Goal: Information Seeking & Learning: Find specific fact

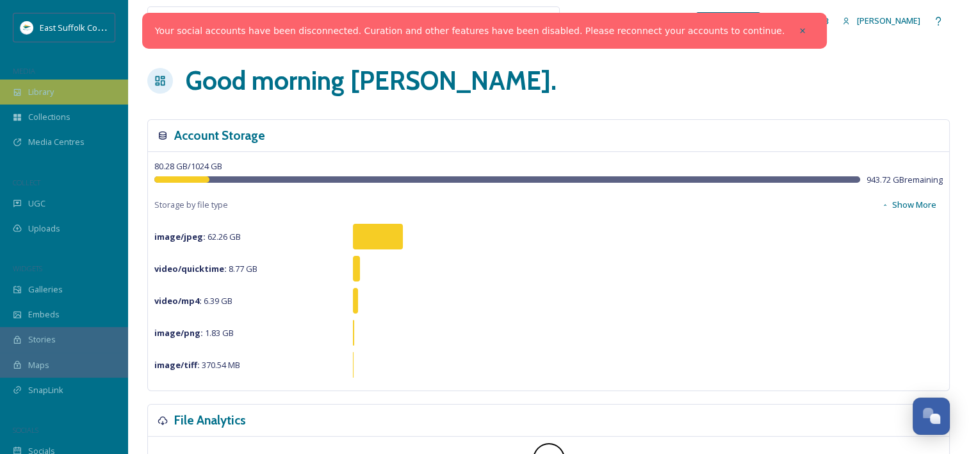
click at [67, 83] on div "Library" at bounding box center [64, 91] width 128 height 25
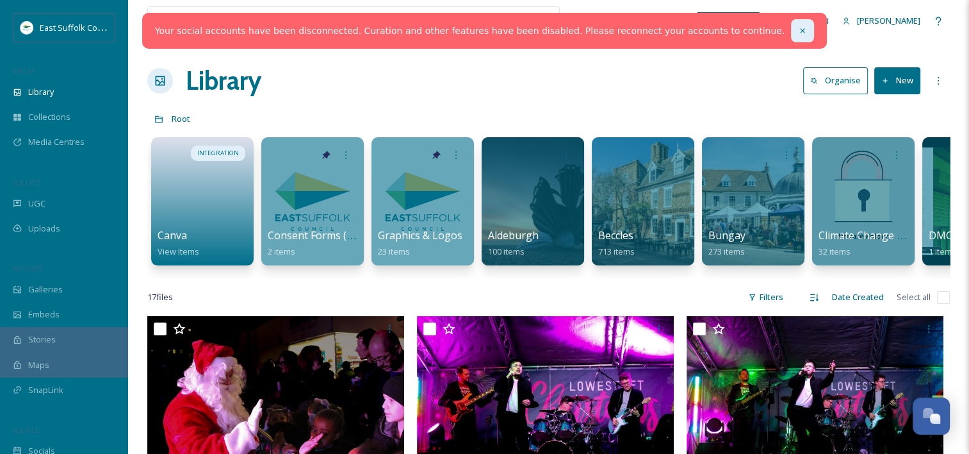
click at [791, 25] on div at bounding box center [802, 30] width 23 height 23
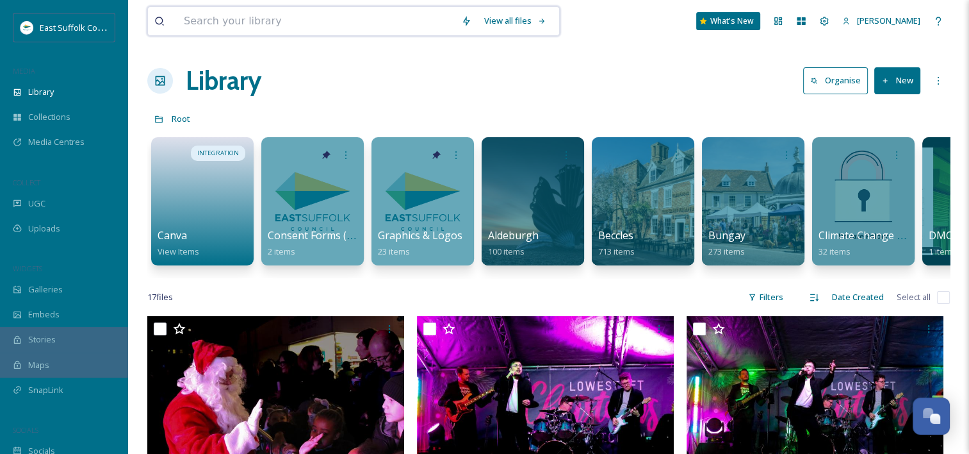
click at [276, 27] on input at bounding box center [315, 21] width 277 height 28
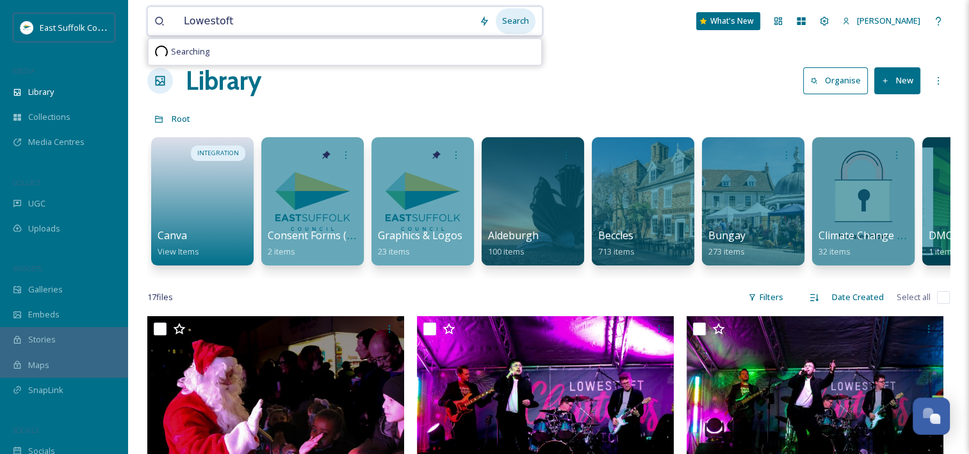
type input "Lowestoft"
click at [518, 22] on div "Search" at bounding box center [516, 20] width 40 height 25
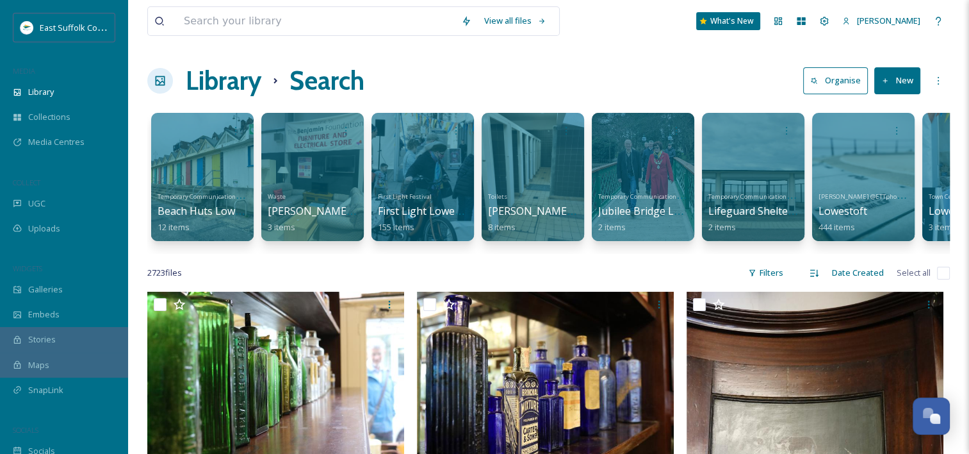
click at [213, 81] on h1 "Library" at bounding box center [224, 81] width 76 height 38
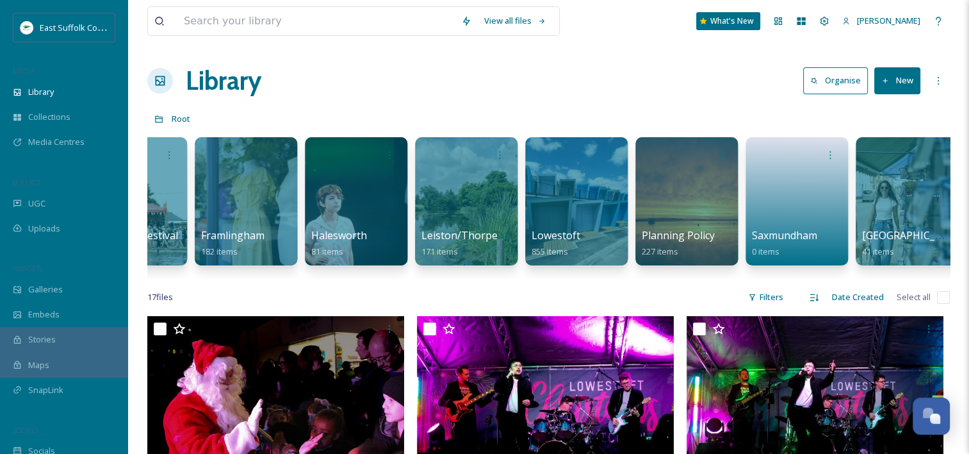
scroll to position [0, 1526]
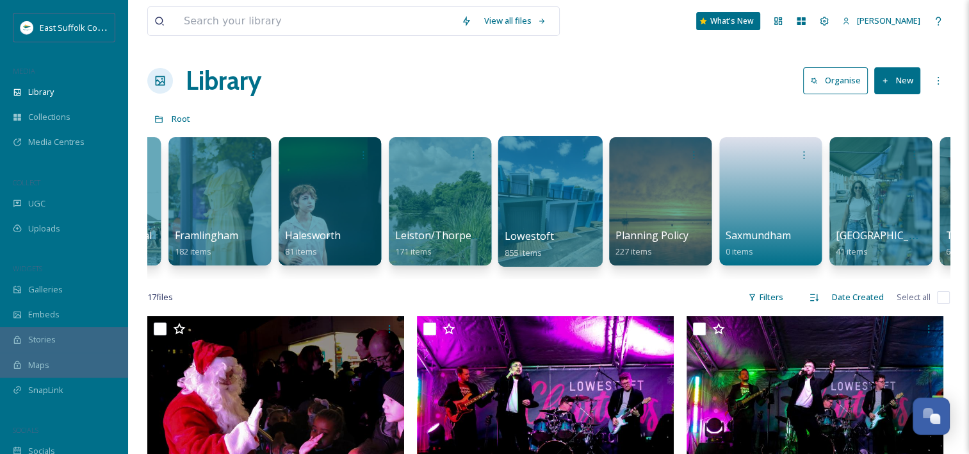
click at [548, 208] on div at bounding box center [550, 201] width 104 height 131
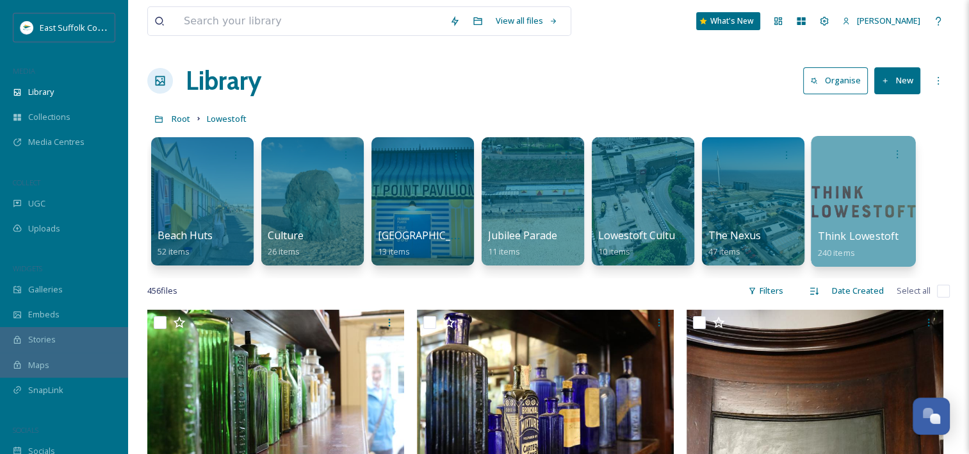
click at [865, 200] on div at bounding box center [863, 201] width 104 height 131
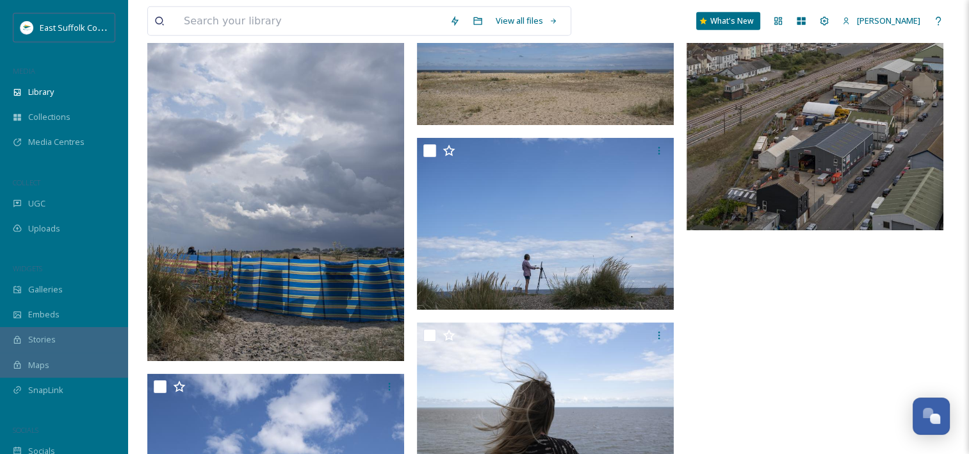
scroll to position [18123, 0]
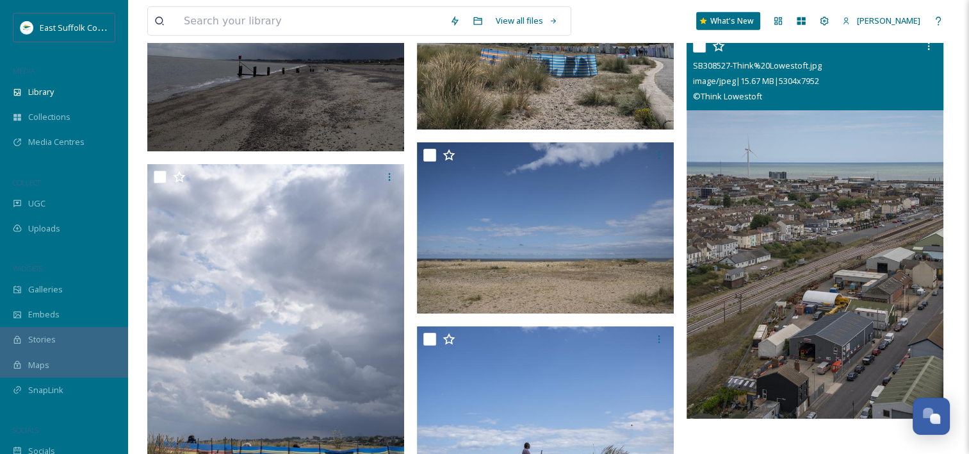
click at [826, 241] on img at bounding box center [815, 225] width 257 height 385
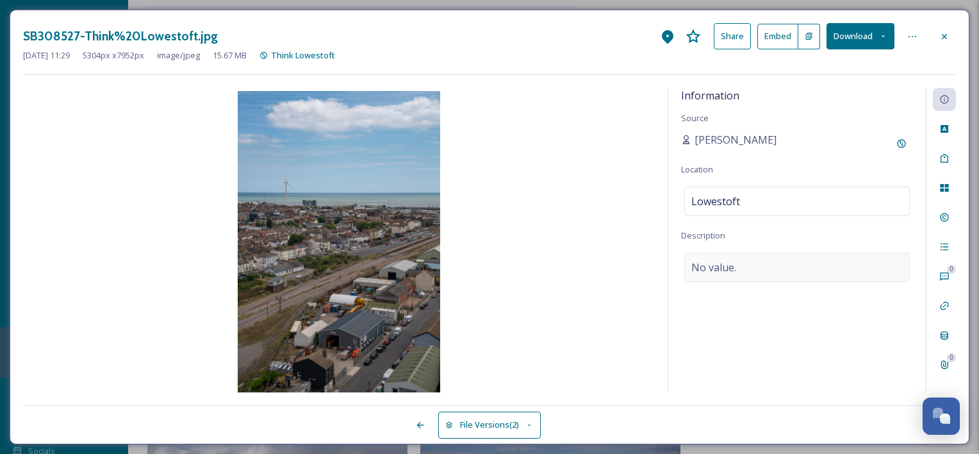
click at [780, 273] on div "No value." at bounding box center [797, 266] width 226 height 29
click at [882, 72] on div "SB308527-Think%20Lowestoft.jpg Share Embed Download [DATE] 11:29 5304 px x 7952…" at bounding box center [489, 49] width 933 height 52
click at [948, 31] on icon at bounding box center [944, 36] width 10 height 10
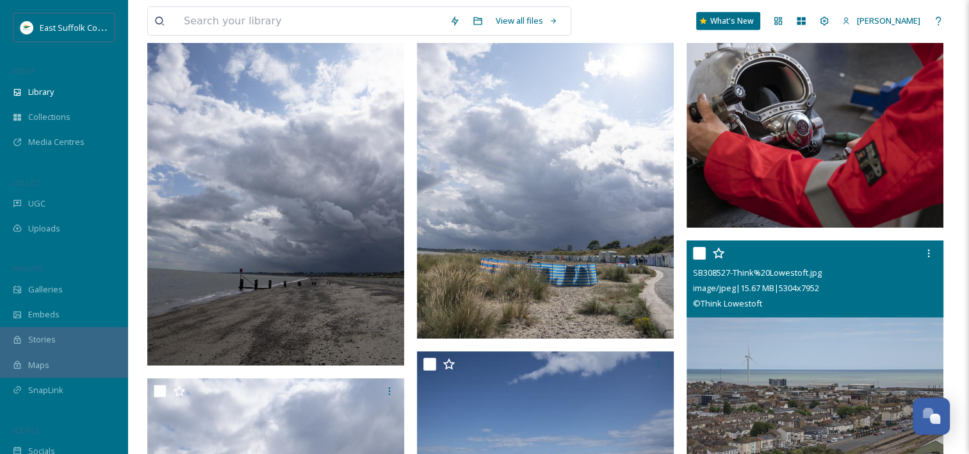
click at [592, 144] on img at bounding box center [545, 145] width 257 height 385
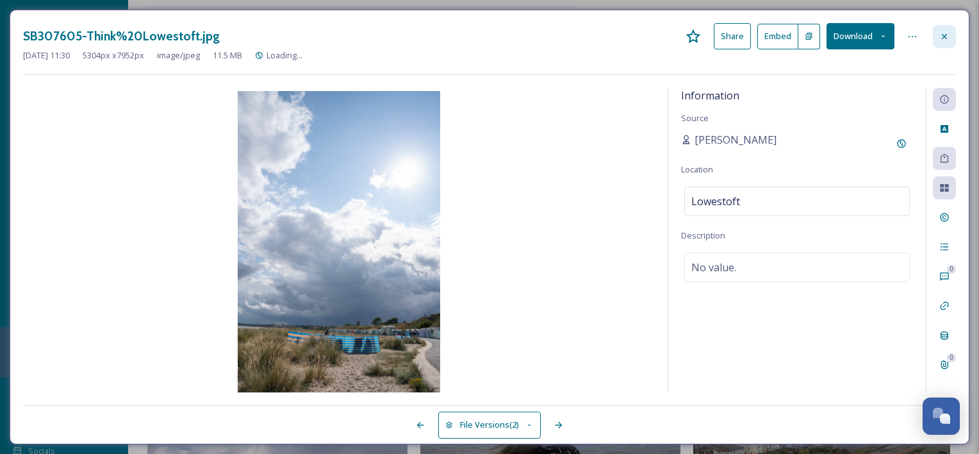
click at [947, 34] on icon at bounding box center [944, 36] width 10 height 10
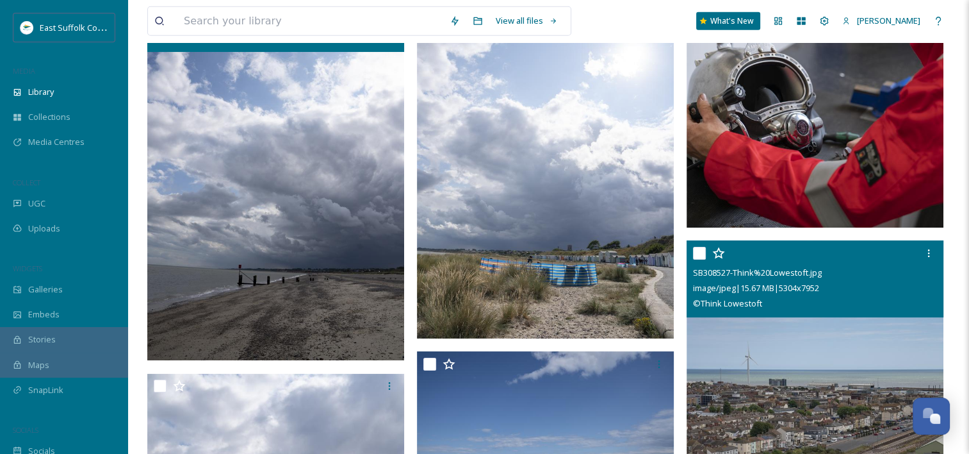
click at [359, 159] on img at bounding box center [275, 167] width 257 height 385
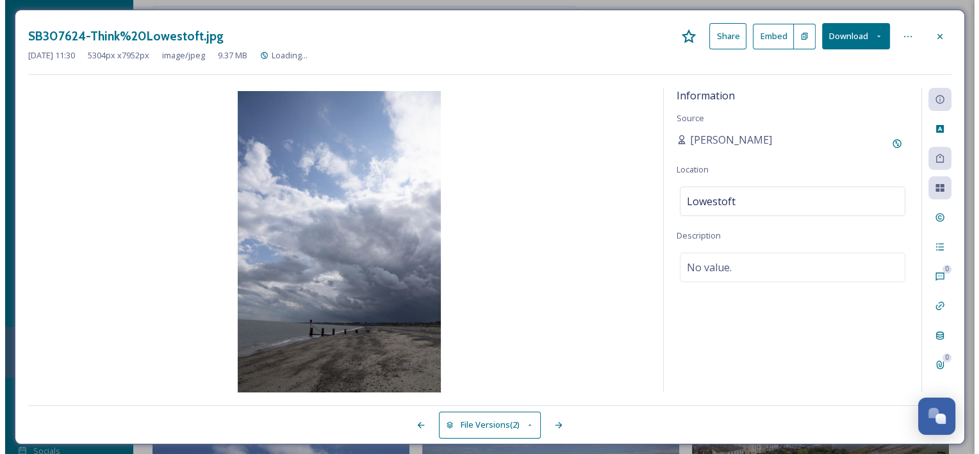
scroll to position [17725, 0]
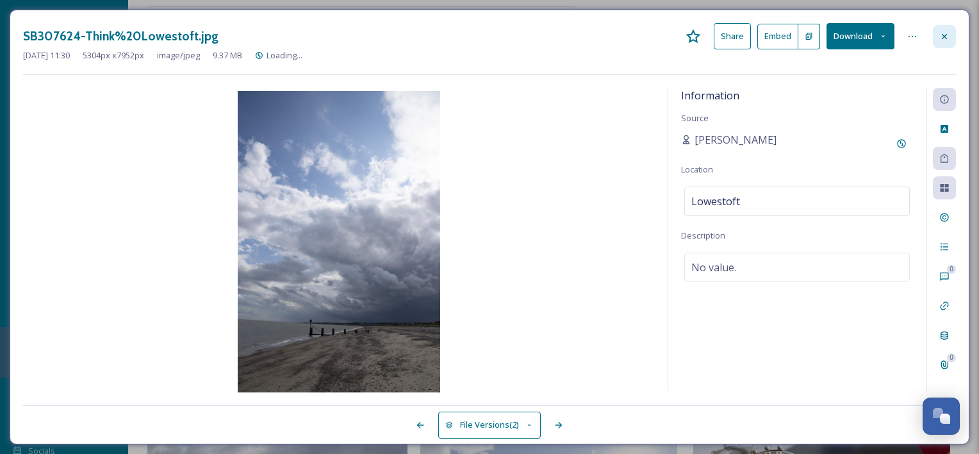
click at [939, 33] on icon at bounding box center [944, 36] width 10 height 10
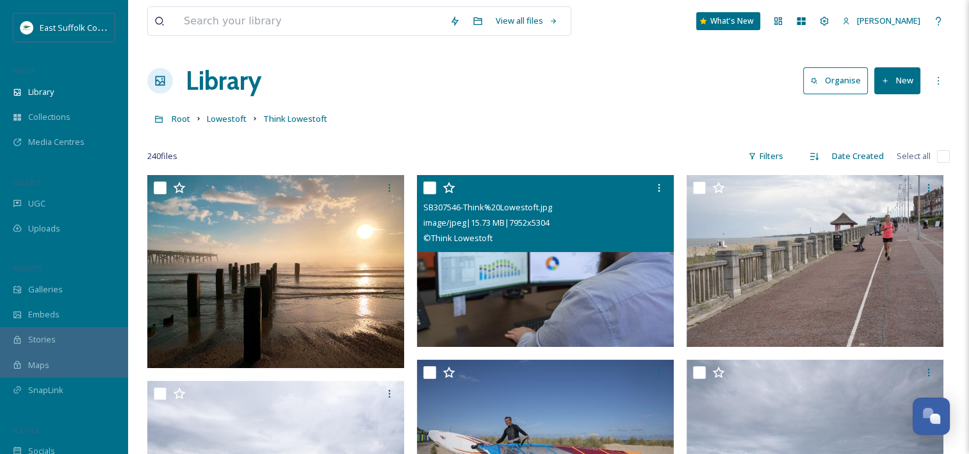
click at [505, 211] on span "SB307546-Think%20Lowestoft.jpg" at bounding box center [488, 207] width 129 height 12
click at [556, 300] on img at bounding box center [545, 261] width 257 height 172
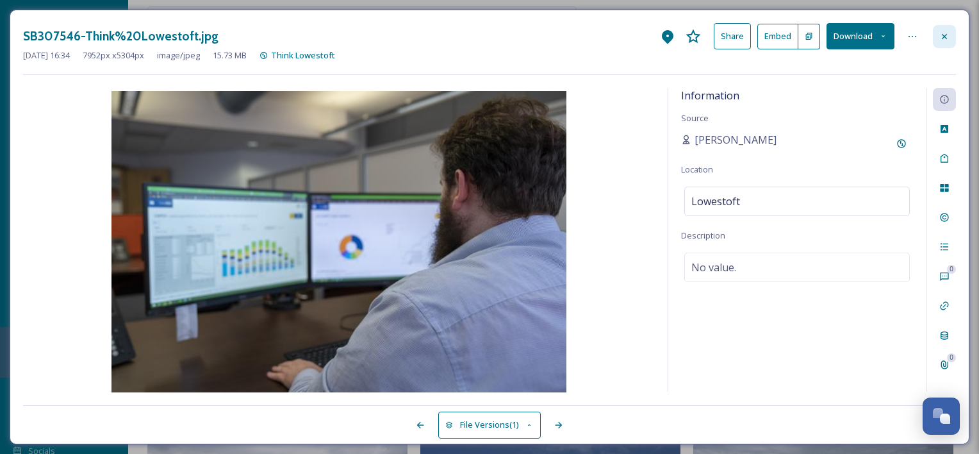
click at [946, 30] on div at bounding box center [944, 36] width 23 height 23
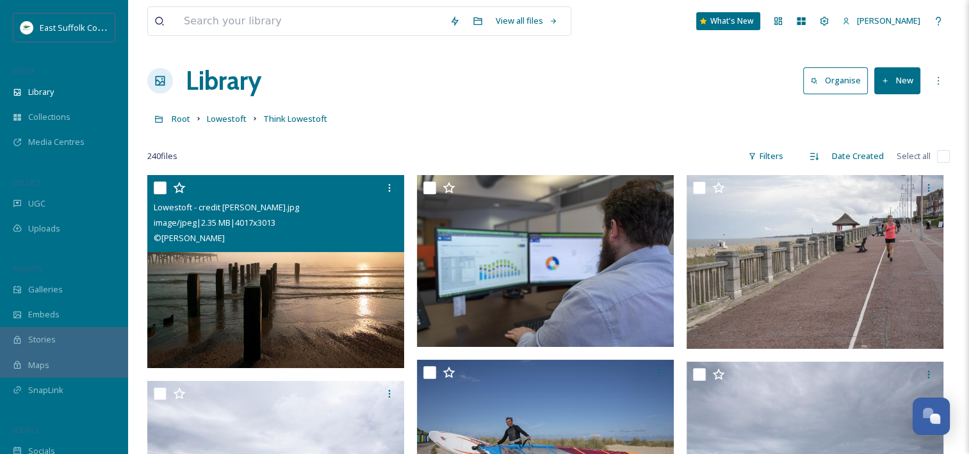
click at [297, 246] on div "Lowestoft - credit [PERSON_NAME].jpg image/jpeg | 2.35 MB | 4017 x 3013 © [PERS…" at bounding box center [275, 213] width 257 height 77
click at [320, 301] on img at bounding box center [275, 271] width 257 height 193
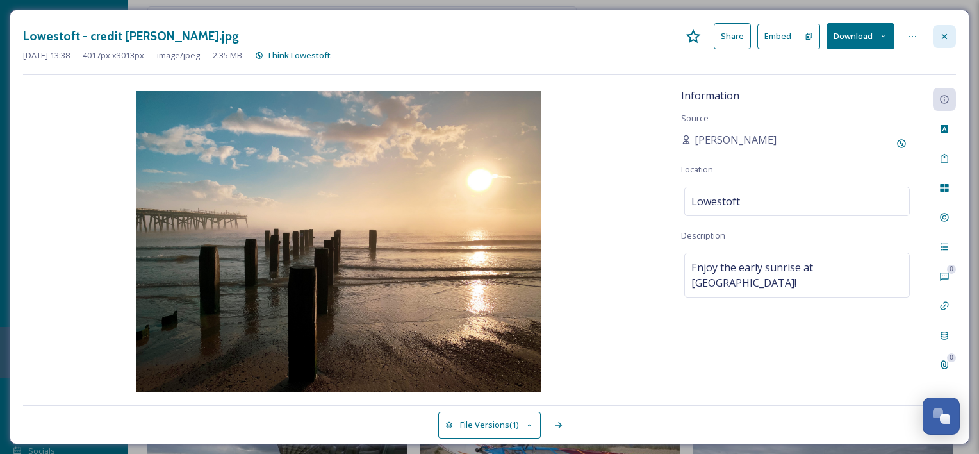
click at [953, 33] on div at bounding box center [944, 36] width 23 height 23
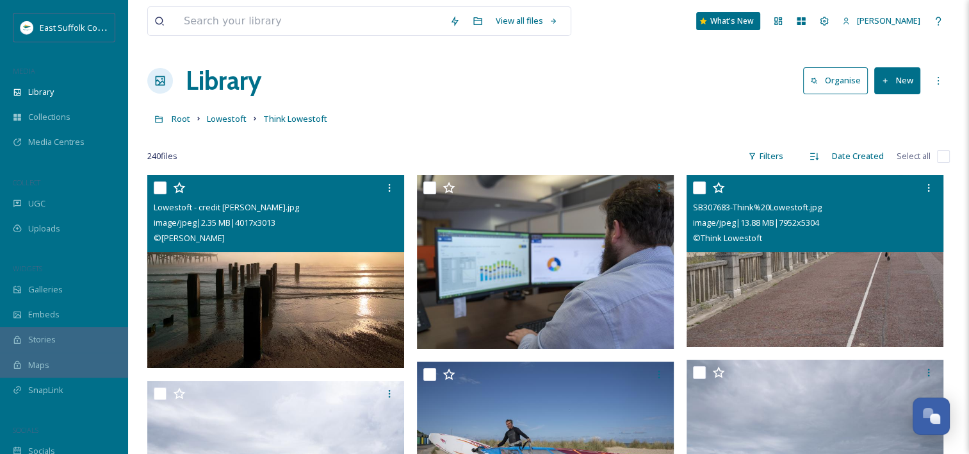
click at [799, 225] on span "image/jpeg | 13.88 MB | 7952 x 5304" at bounding box center [756, 223] width 126 height 12
click at [799, 281] on img at bounding box center [815, 261] width 257 height 172
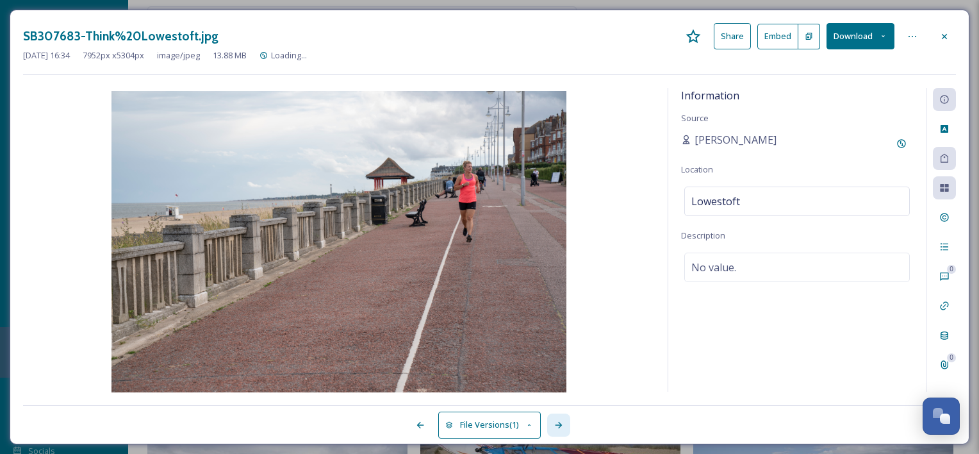
click at [552, 430] on div at bounding box center [558, 424] width 23 height 23
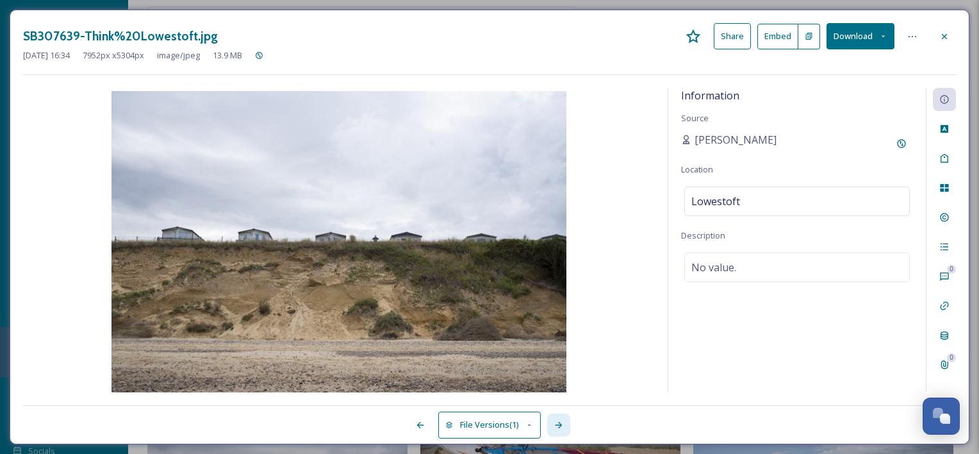
click at [552, 430] on div at bounding box center [558, 424] width 23 height 23
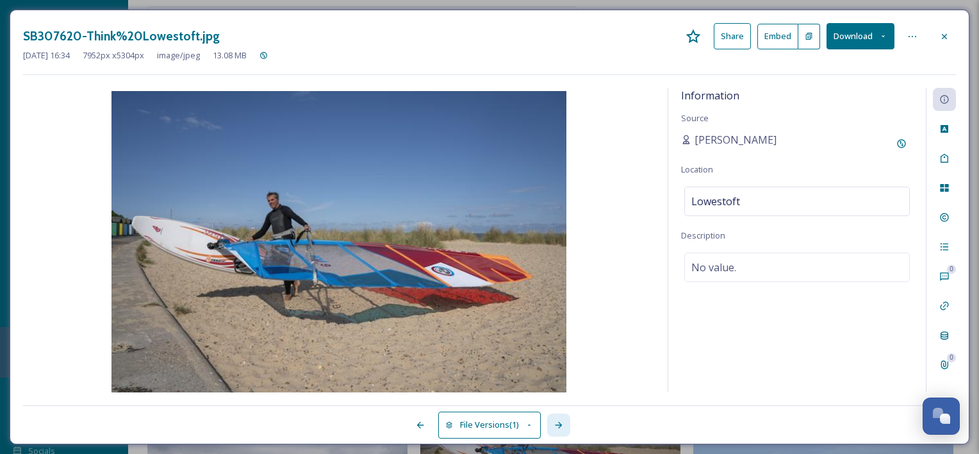
click at [552, 430] on div at bounding box center [558, 424] width 23 height 23
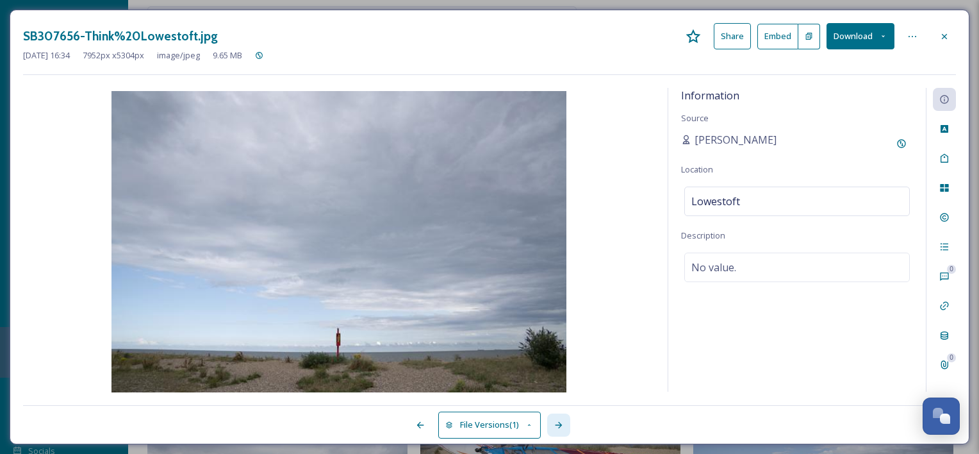
click at [552, 430] on div at bounding box center [558, 424] width 23 height 23
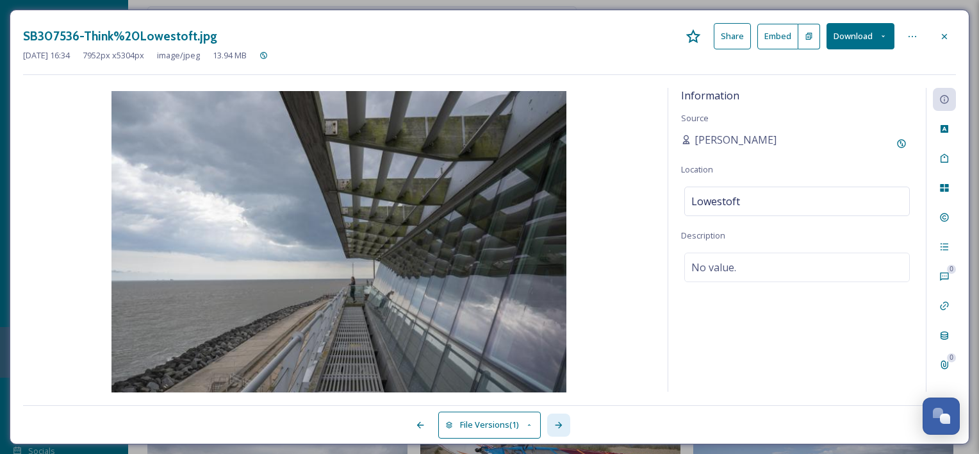
click at [552, 430] on div at bounding box center [558, 424] width 23 height 23
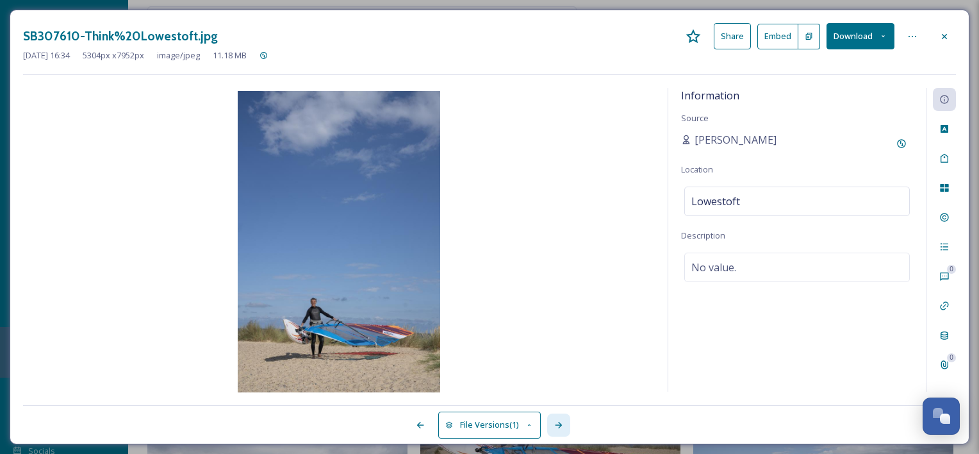
click at [552, 430] on div at bounding box center [558, 424] width 23 height 23
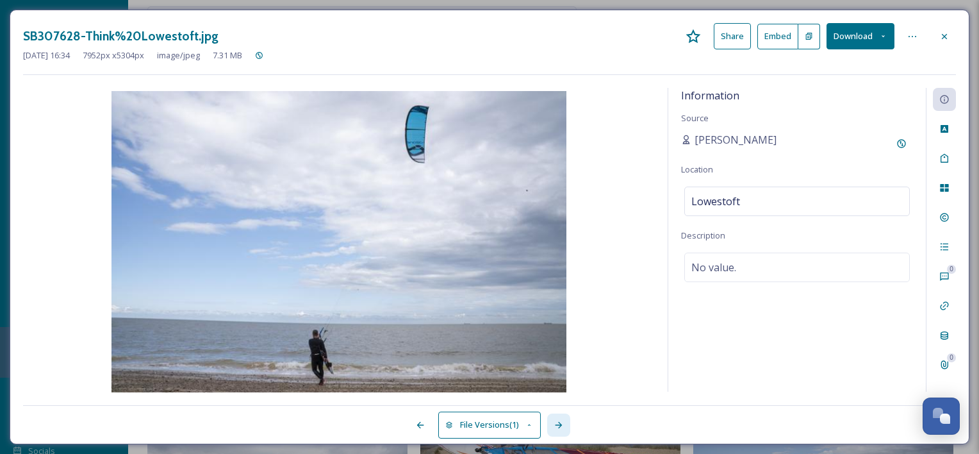
click at [552, 430] on div at bounding box center [558, 424] width 23 height 23
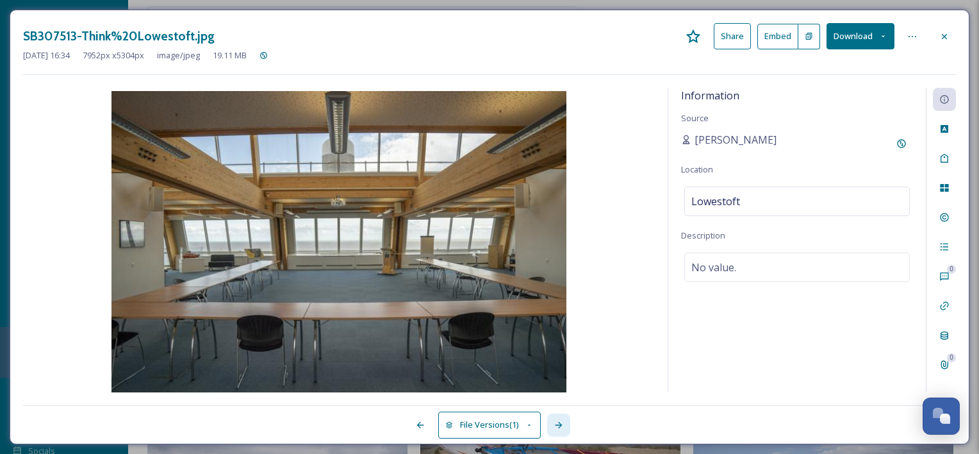
click at [552, 430] on div at bounding box center [558, 424] width 23 height 23
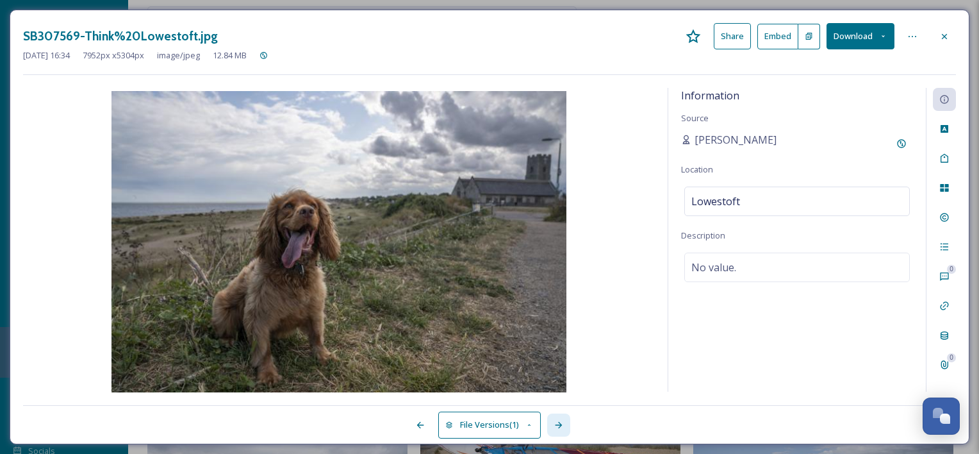
click at [552, 430] on div at bounding box center [558, 424] width 23 height 23
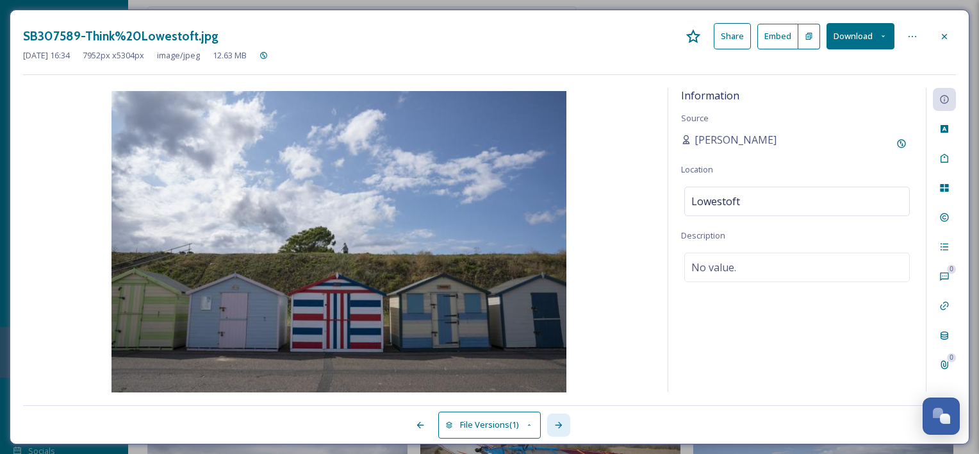
click at [552, 430] on div at bounding box center [558, 424] width 23 height 23
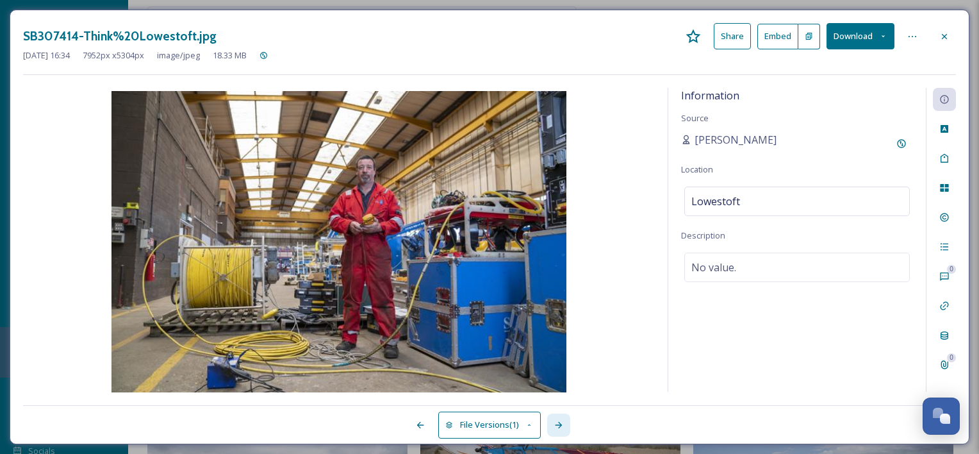
click at [552, 430] on div at bounding box center [558, 424] width 23 height 23
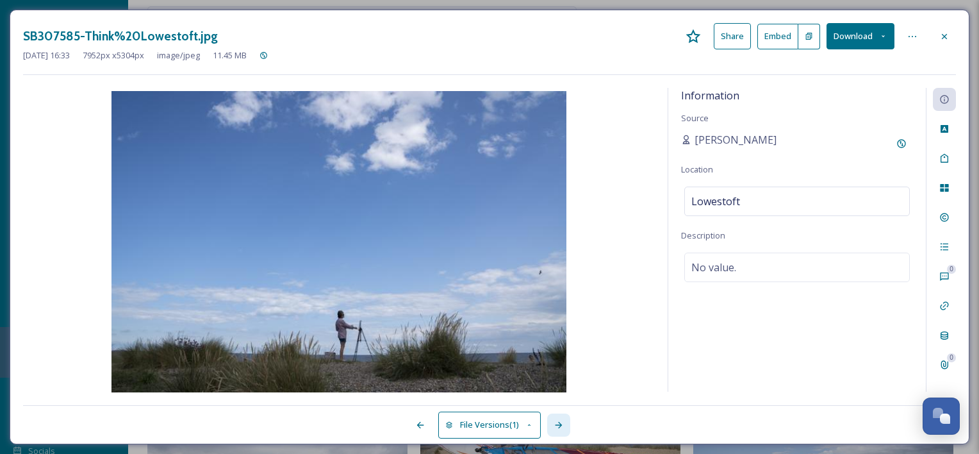
click at [552, 430] on div at bounding box center [558, 424] width 23 height 23
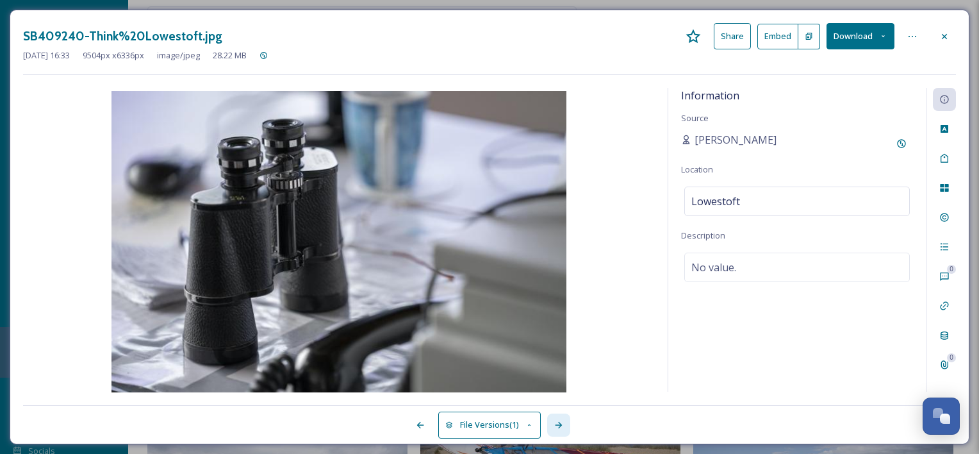
click at [552, 430] on div at bounding box center [558, 424] width 23 height 23
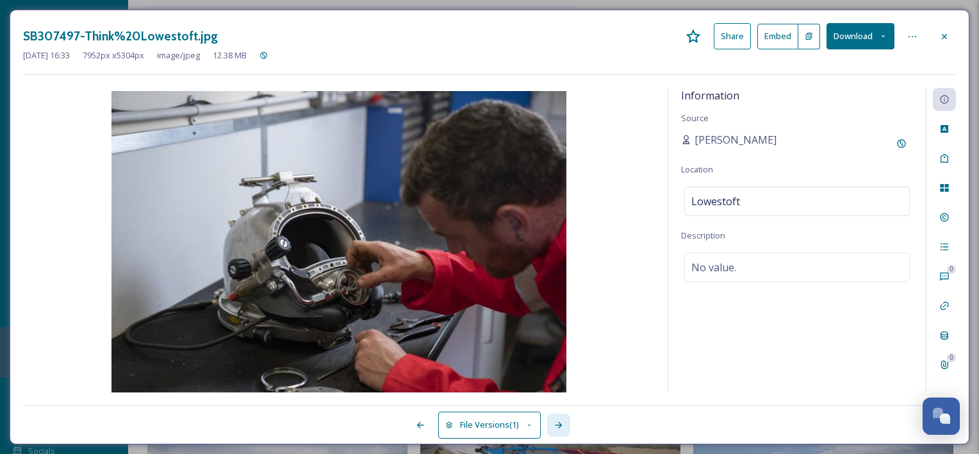
click at [552, 430] on div at bounding box center [558, 424] width 23 height 23
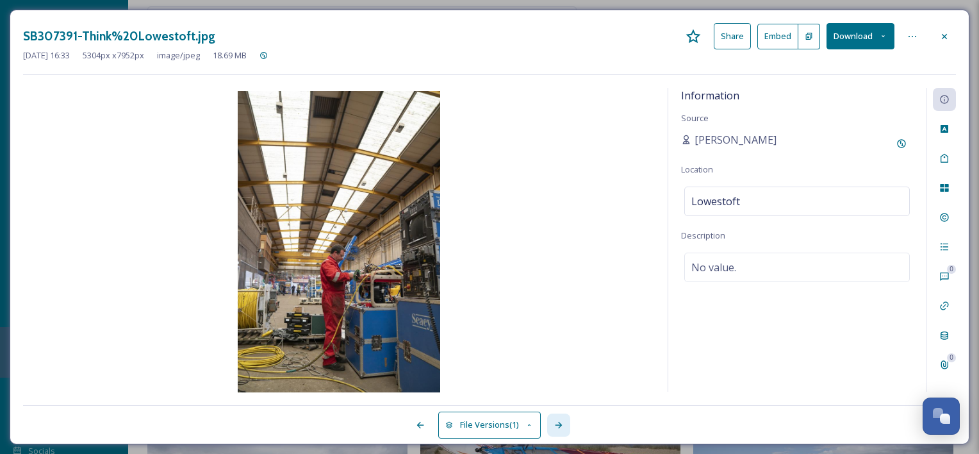
click at [552, 430] on div at bounding box center [558, 424] width 23 height 23
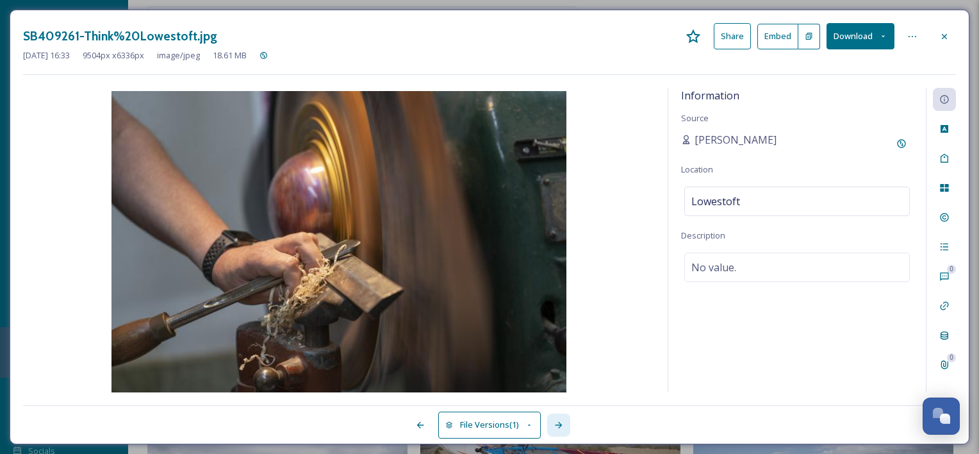
click at [552, 430] on div at bounding box center [558, 424] width 23 height 23
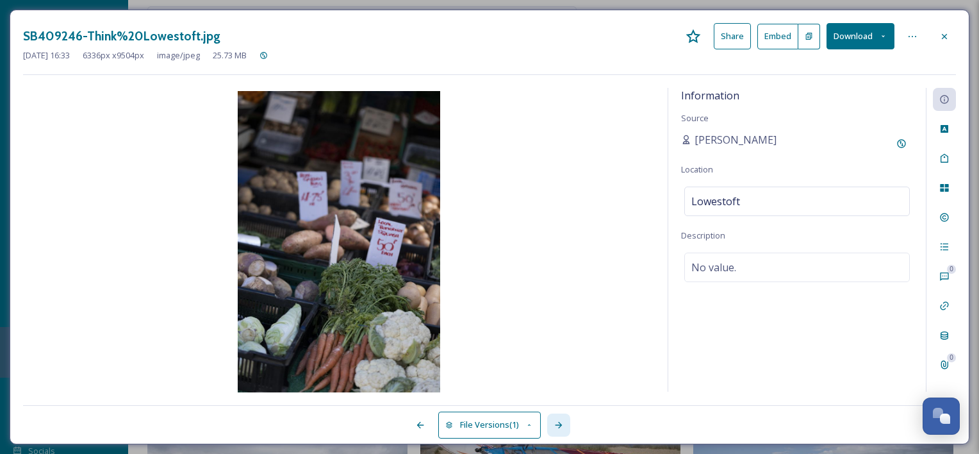
click at [552, 430] on div at bounding box center [558, 424] width 23 height 23
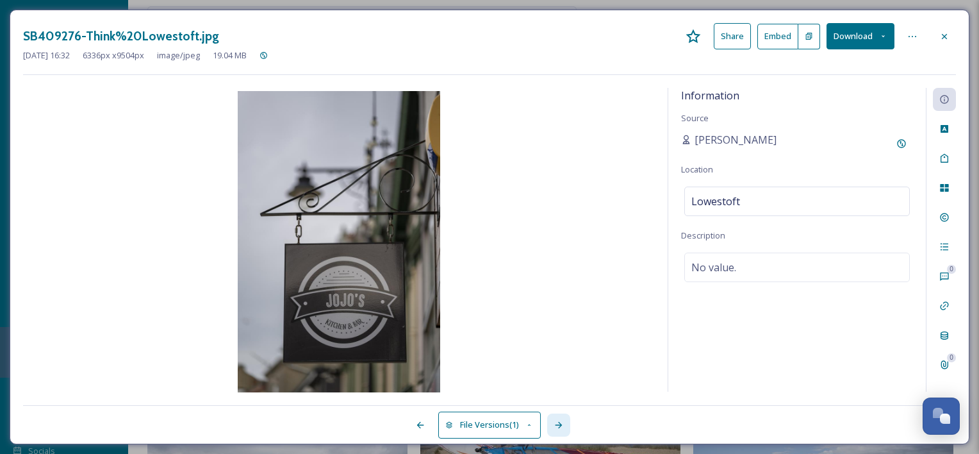
click at [552, 430] on div at bounding box center [558, 424] width 23 height 23
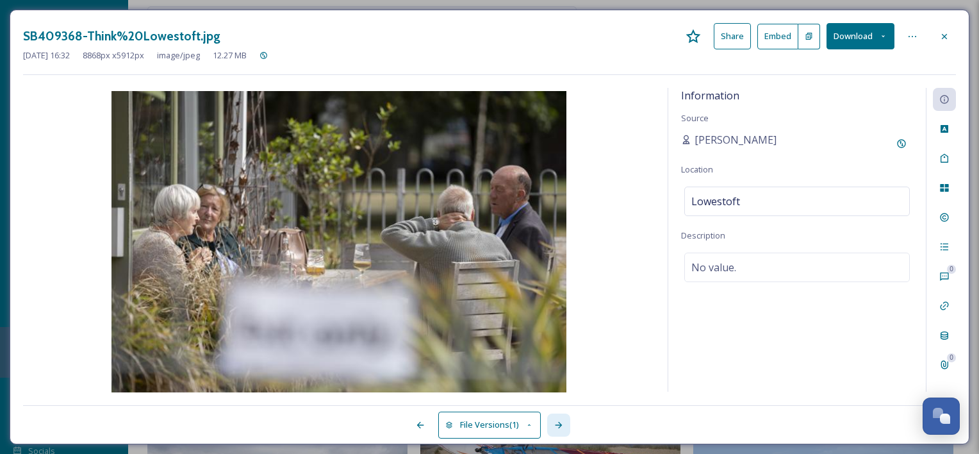
click at [552, 430] on div at bounding box center [558, 424] width 23 height 23
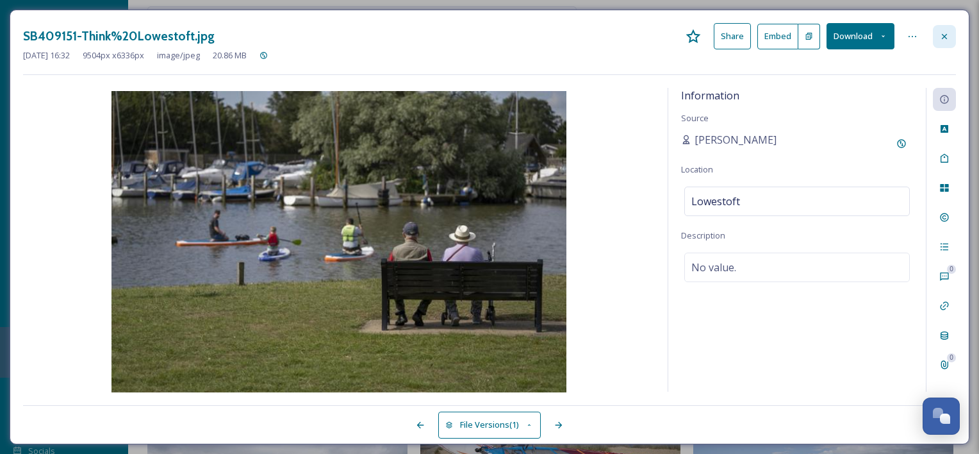
click at [949, 35] on icon at bounding box center [944, 36] width 10 height 10
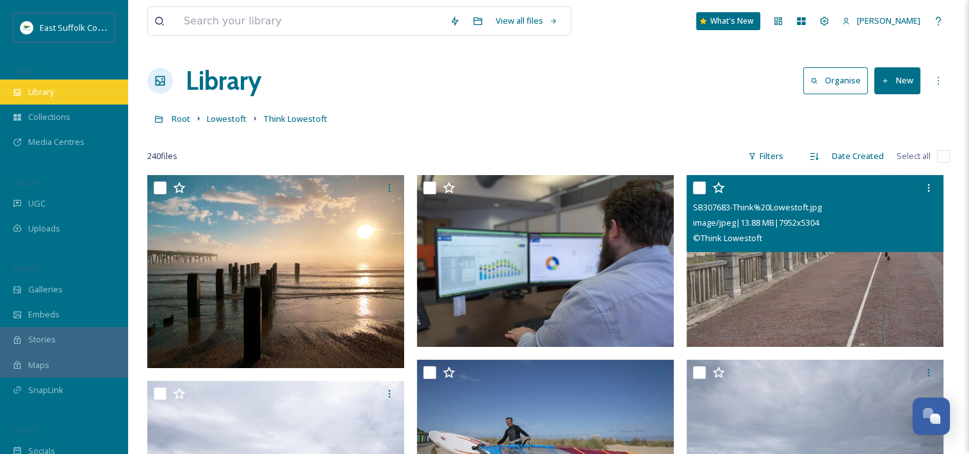
click at [89, 83] on div "Library" at bounding box center [64, 91] width 128 height 25
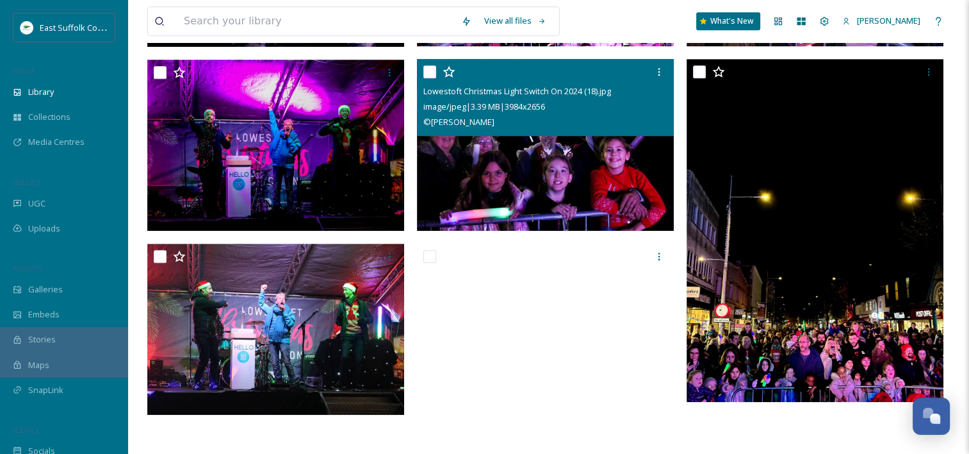
scroll to position [1070, 0]
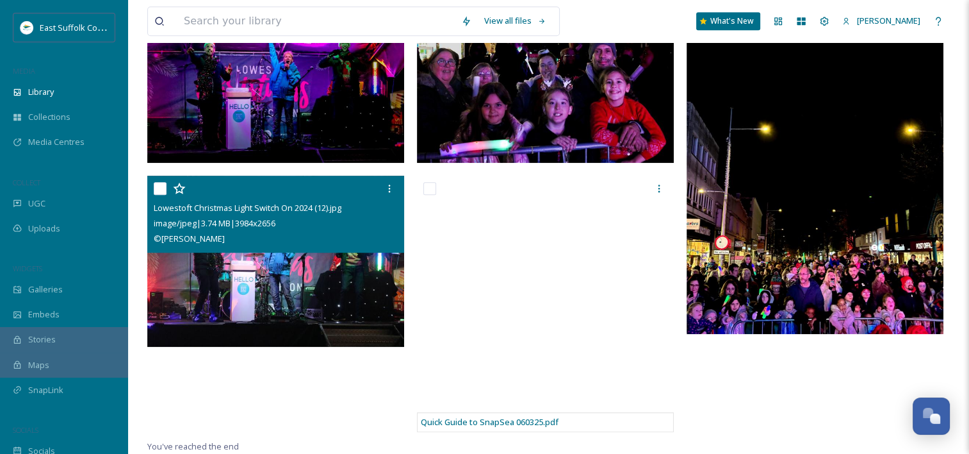
click at [299, 306] on img at bounding box center [275, 262] width 257 height 172
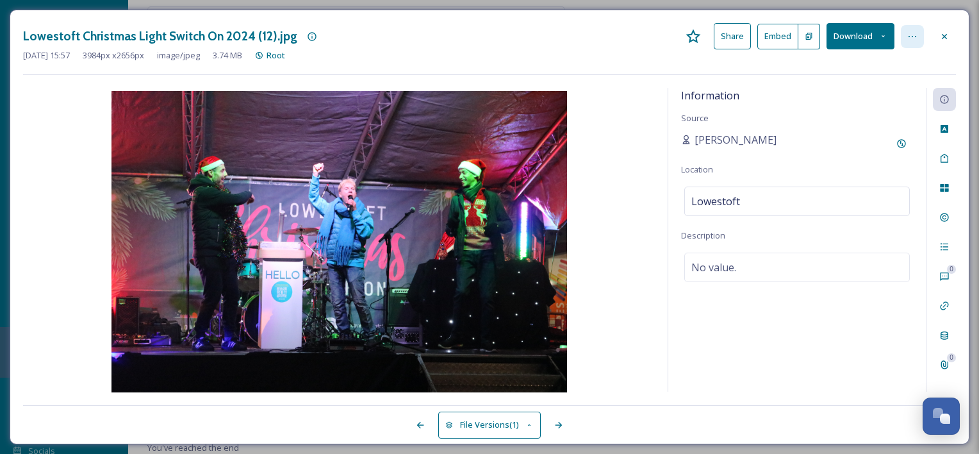
click at [910, 31] on icon at bounding box center [912, 36] width 10 height 10
click at [938, 33] on div at bounding box center [944, 36] width 23 height 23
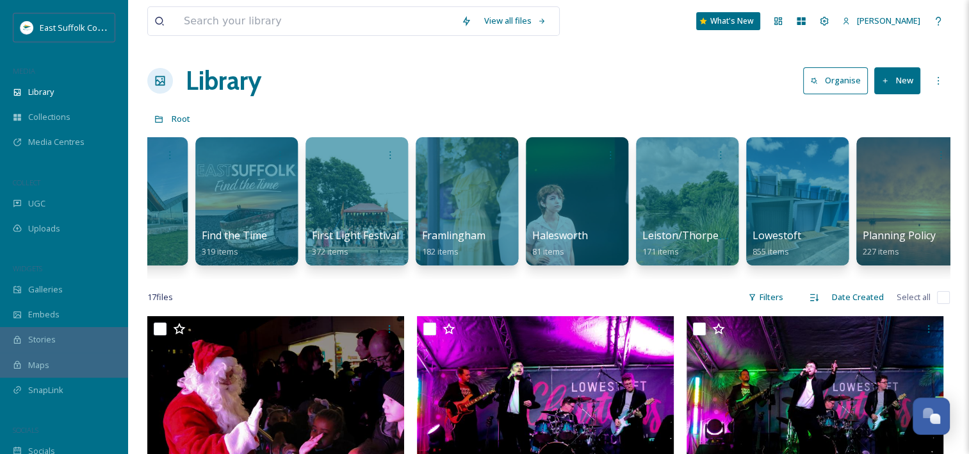
scroll to position [0, 1289]
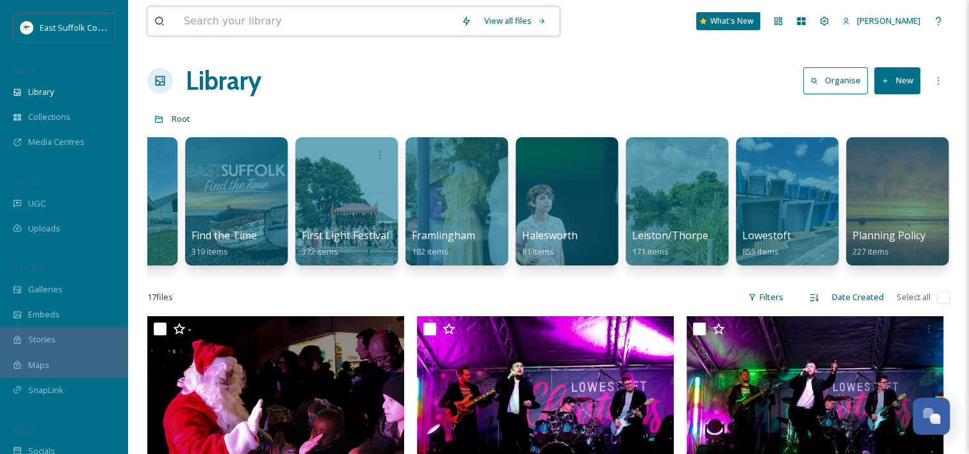
click at [264, 15] on input at bounding box center [315, 21] width 277 height 28
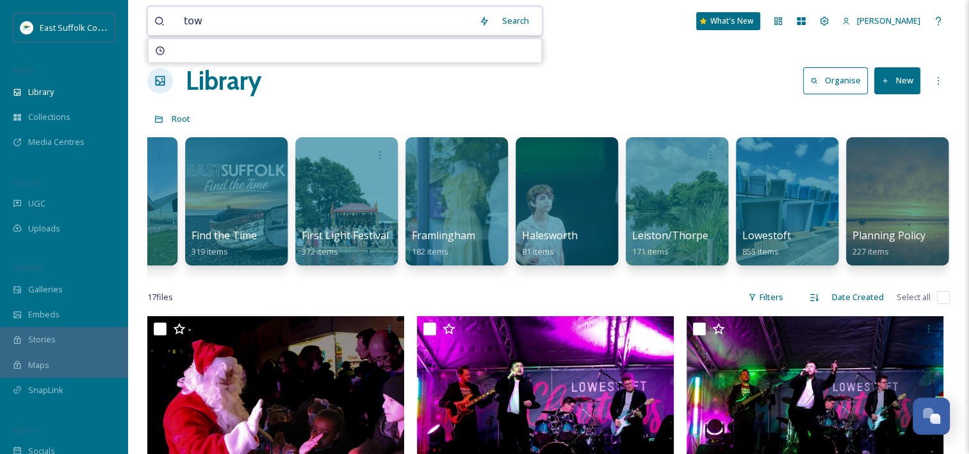
type input "town"
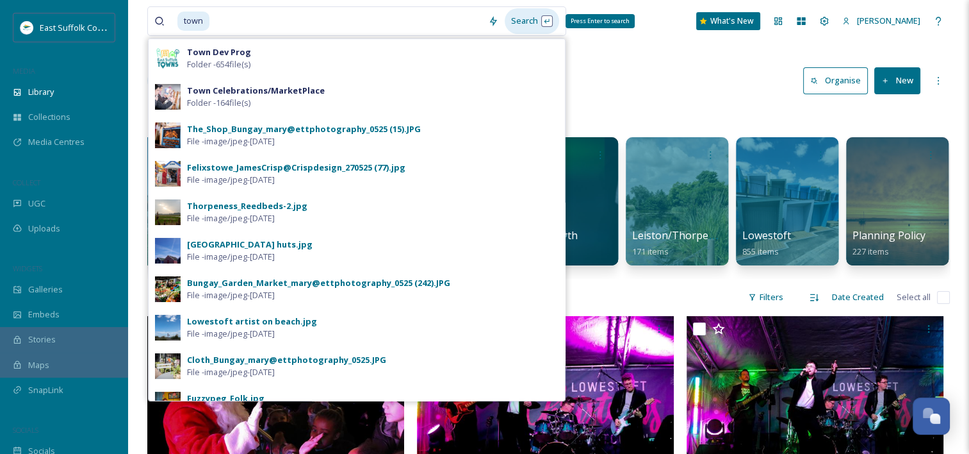
click at [518, 20] on div "Search Press Enter to search" at bounding box center [532, 20] width 54 height 25
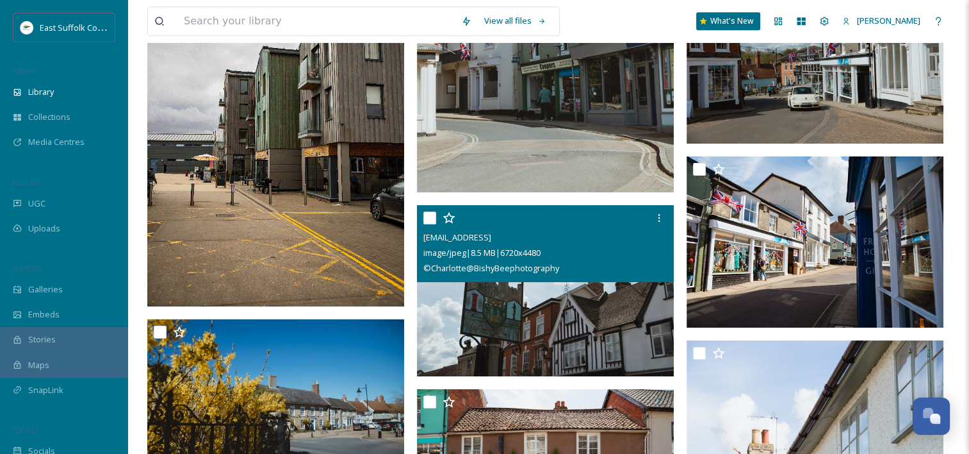
scroll to position [5510, 0]
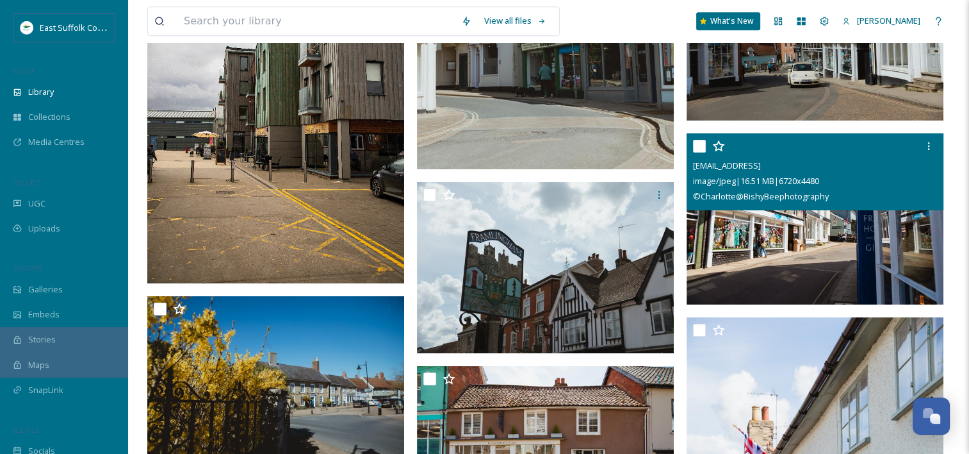
click at [762, 235] on img at bounding box center [815, 219] width 257 height 172
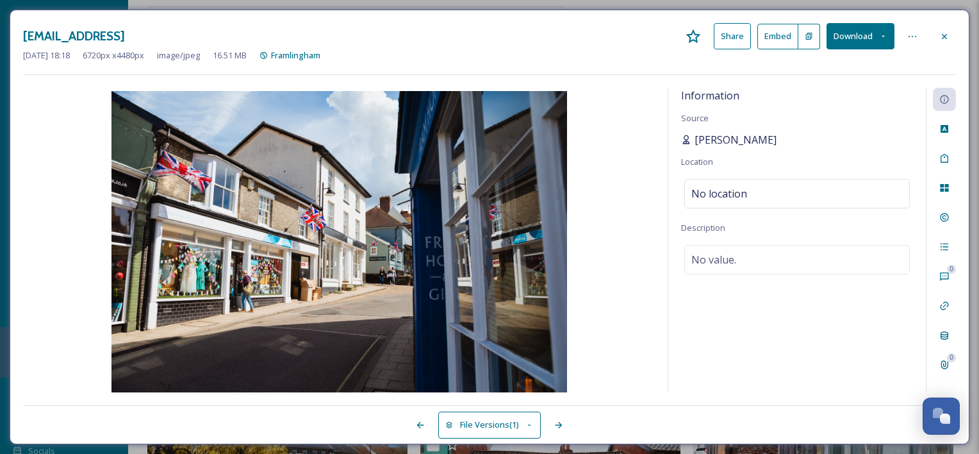
click at [746, 141] on span "[PERSON_NAME]" at bounding box center [736, 139] width 82 height 15
click at [945, 34] on icon at bounding box center [944, 36] width 10 height 10
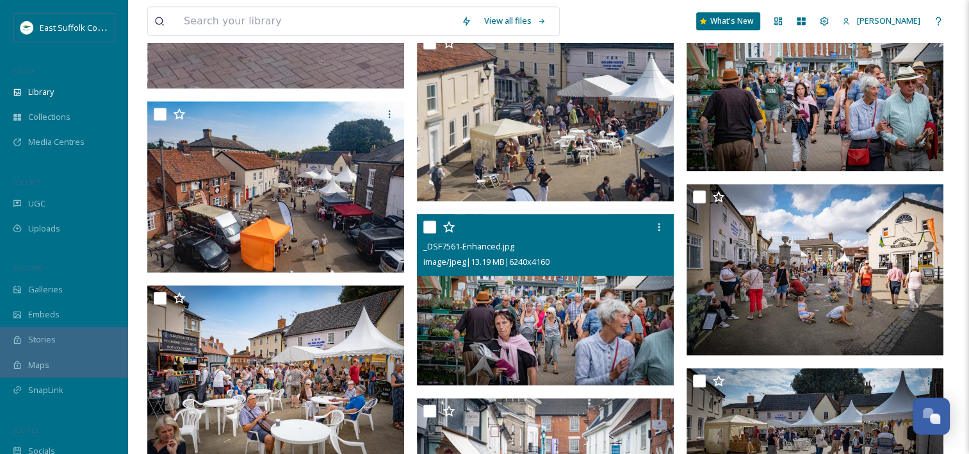
scroll to position [724, 0]
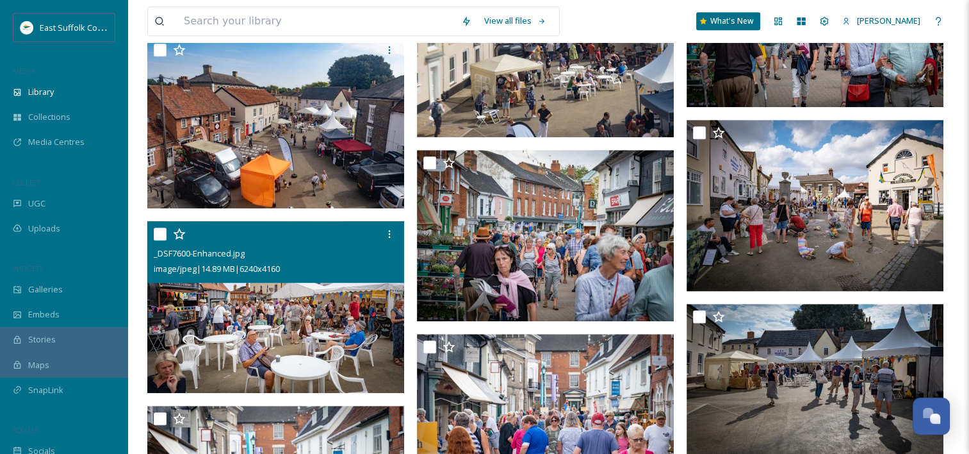
click at [298, 324] on img at bounding box center [275, 307] width 257 height 172
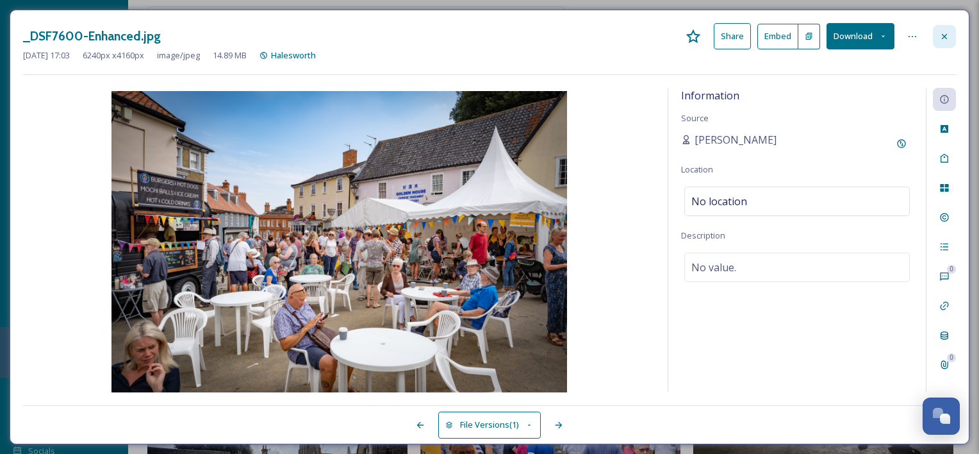
click at [951, 31] on div at bounding box center [944, 36] width 23 height 23
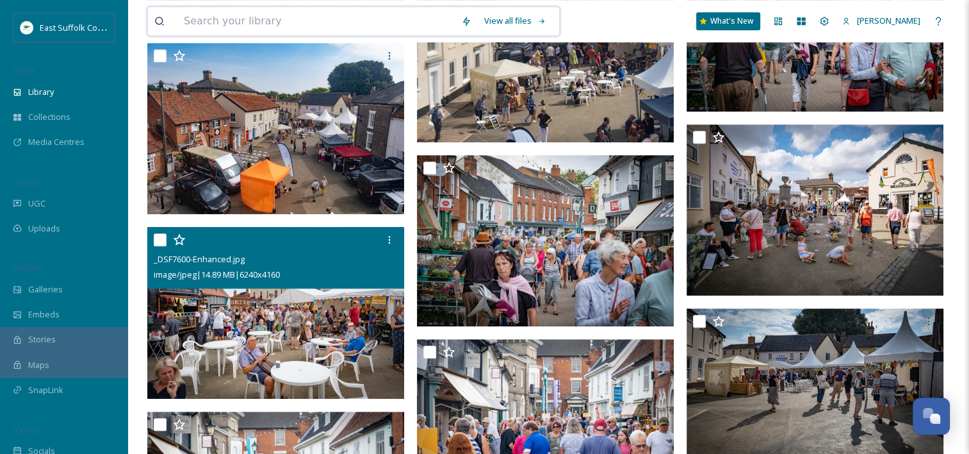
click at [264, 15] on input at bounding box center [315, 21] width 277 height 28
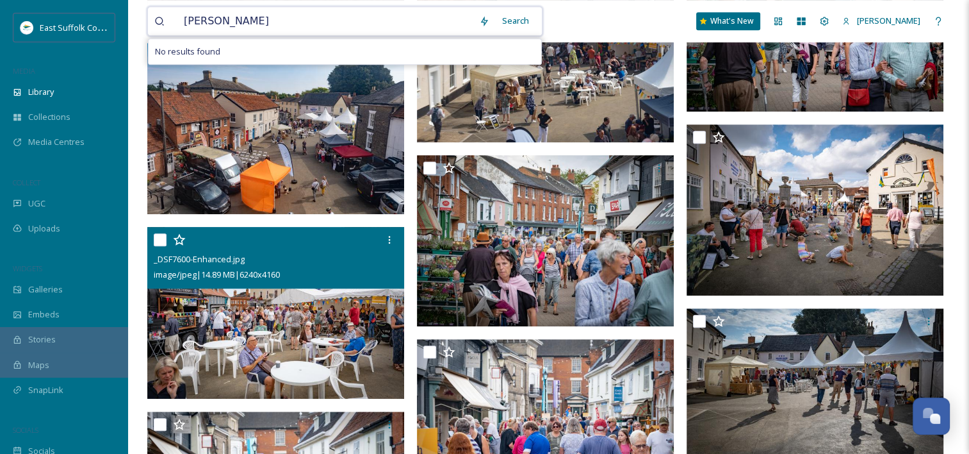
type input "[PERSON_NAME]"
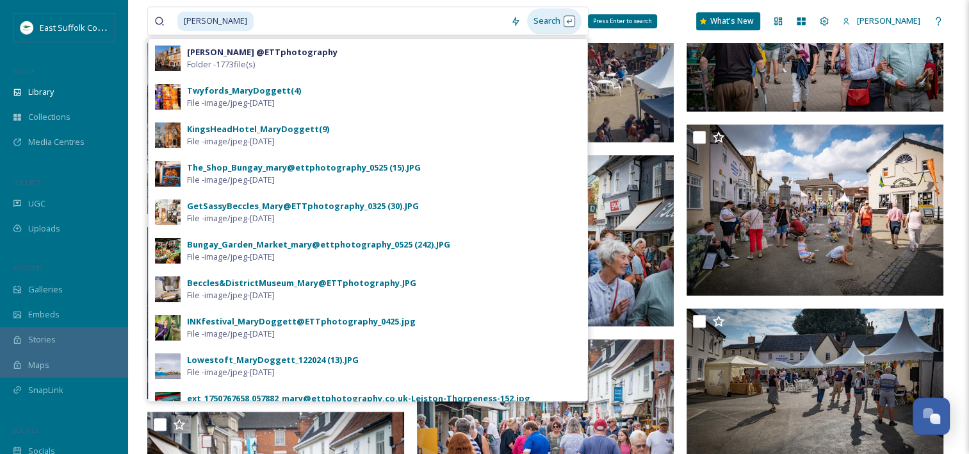
click at [532, 21] on div "Search Press Enter to search" at bounding box center [554, 20] width 54 height 25
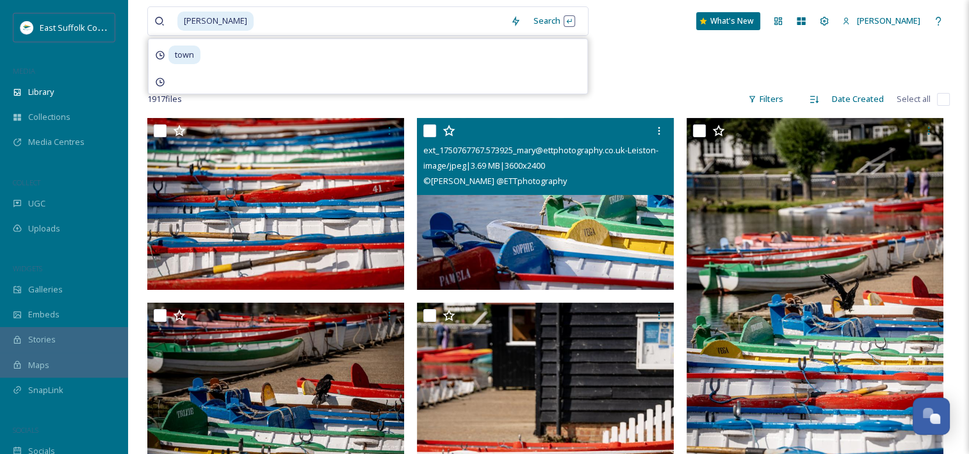
scroll to position [256, 0]
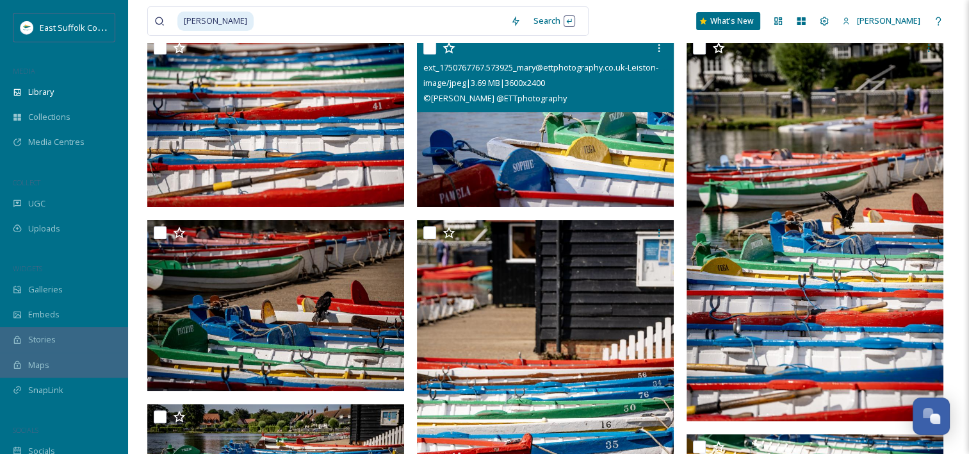
click at [570, 196] on img at bounding box center [545, 121] width 257 height 172
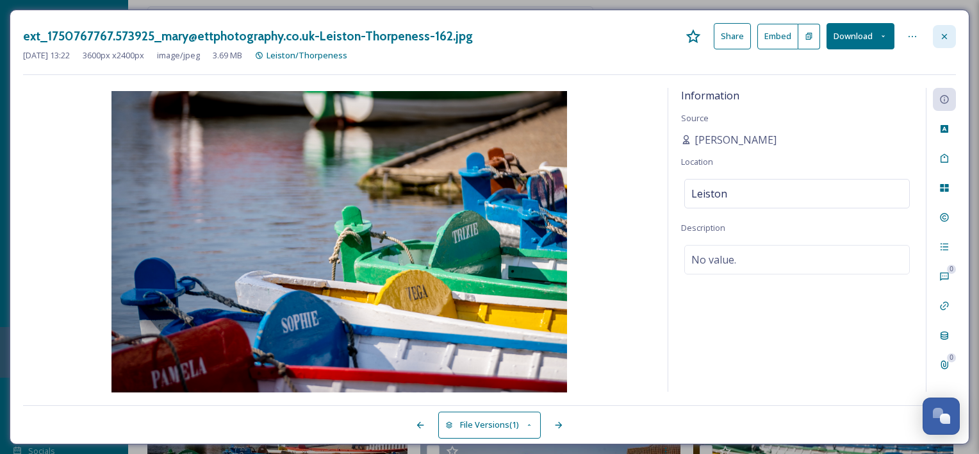
click at [946, 32] on icon at bounding box center [944, 36] width 10 height 10
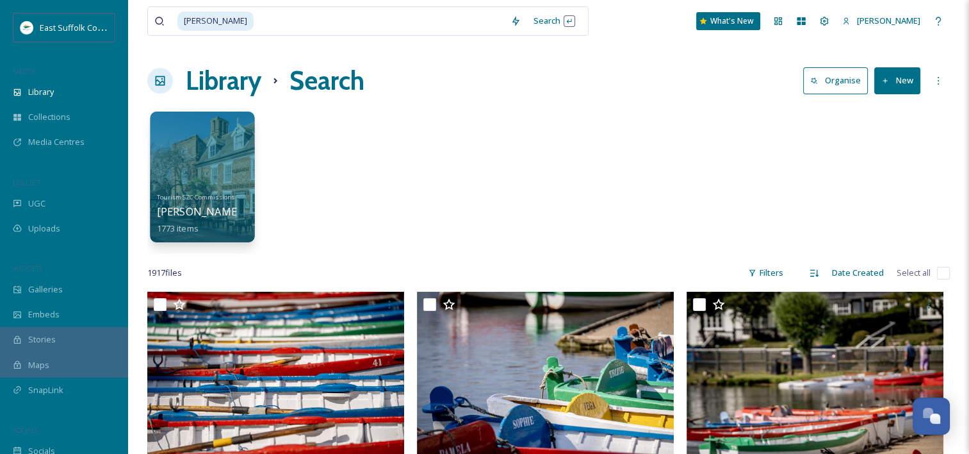
click at [197, 149] on div at bounding box center [202, 176] width 104 height 131
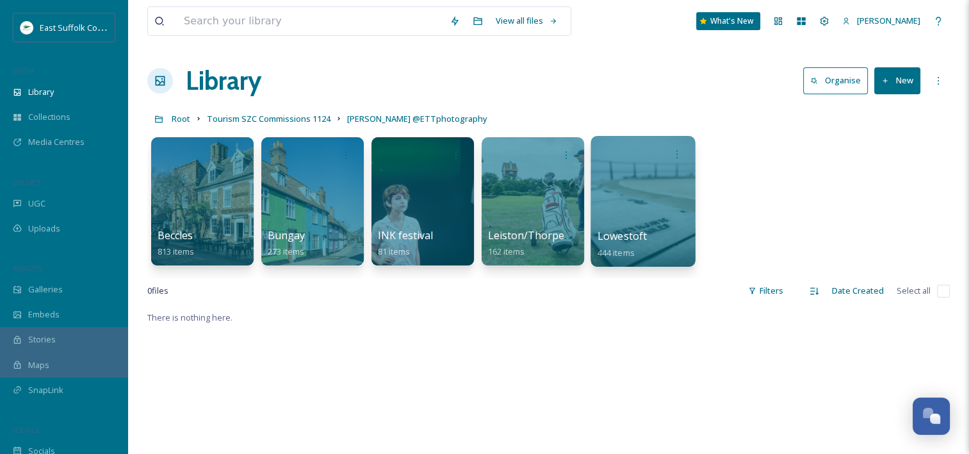
click at [614, 226] on div at bounding box center [643, 201] width 104 height 131
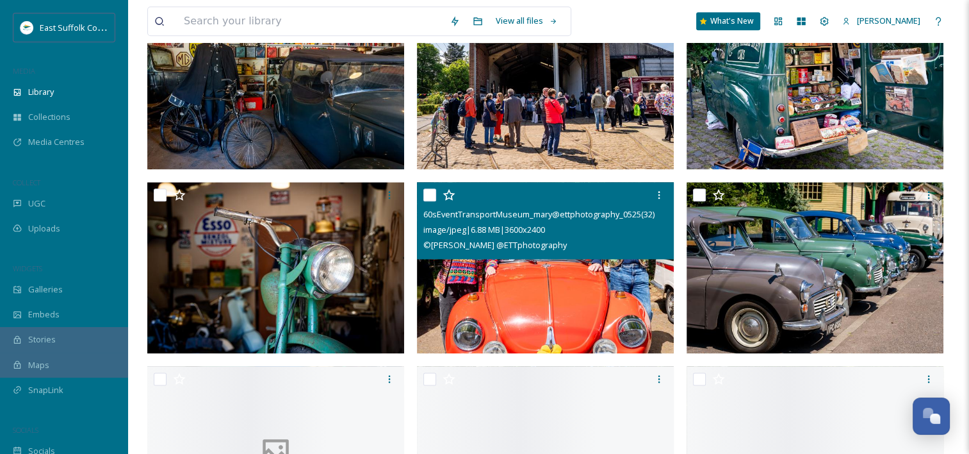
scroll to position [1474, 0]
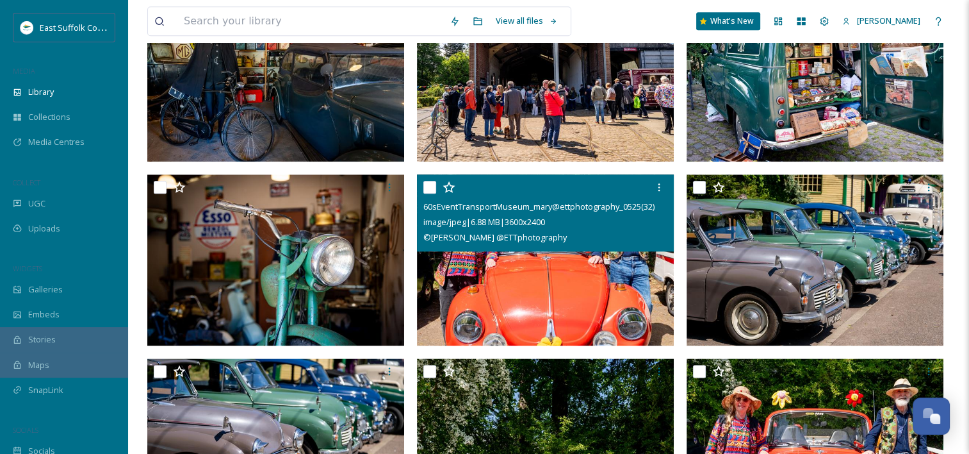
click at [609, 306] on img at bounding box center [545, 260] width 257 height 172
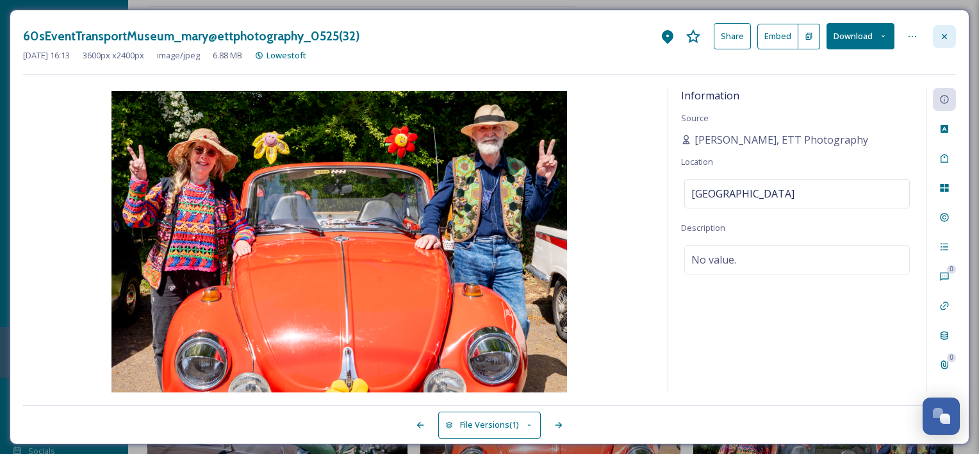
click at [946, 35] on icon at bounding box center [944, 36] width 10 height 10
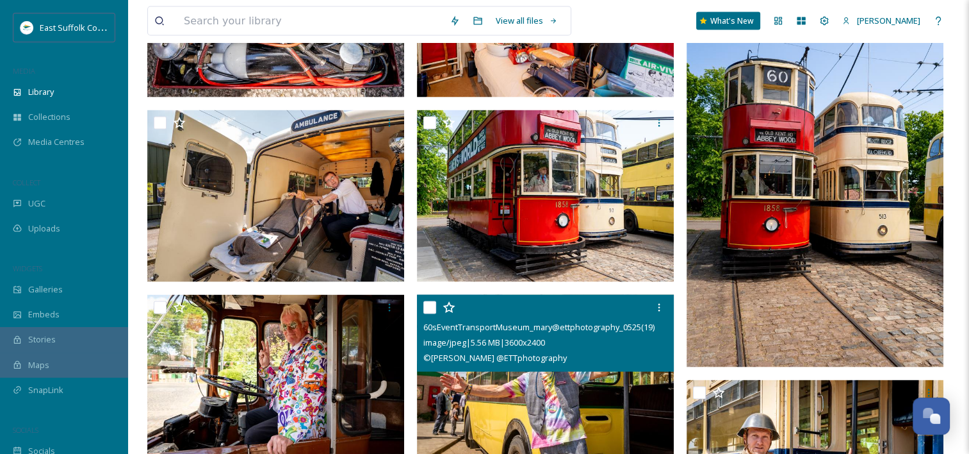
scroll to position [2755, 0]
